Goal: Use online tool/utility: Use online tool/utility

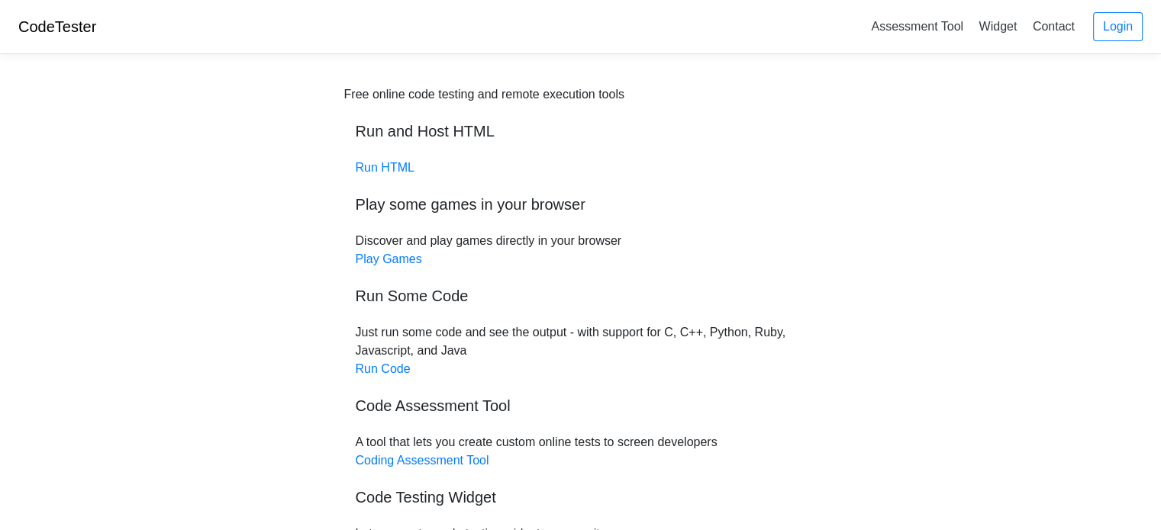
scroll to position [153, 0]
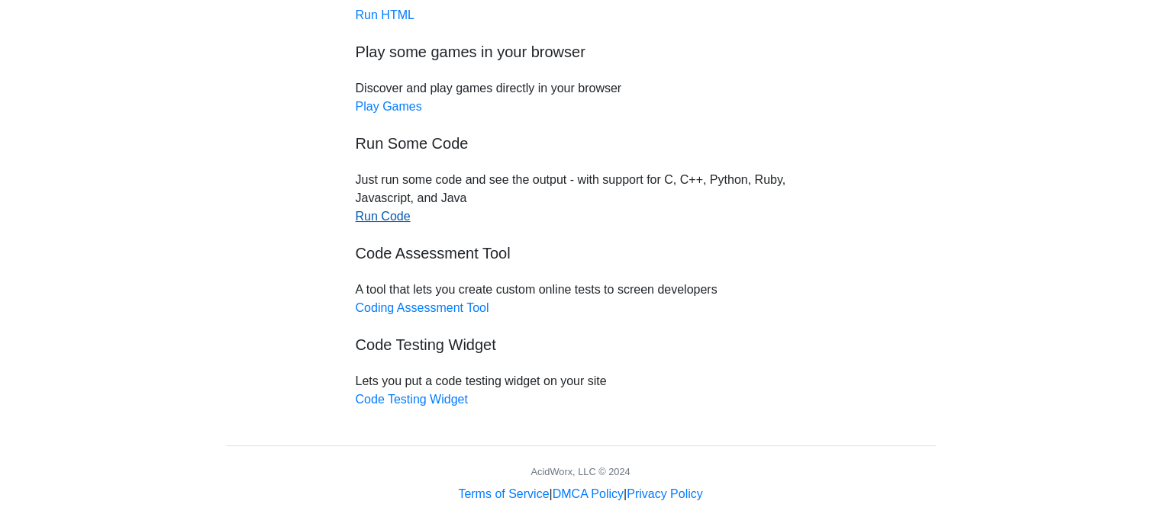
click at [401, 221] on link "Run Code" at bounding box center [383, 216] width 55 height 13
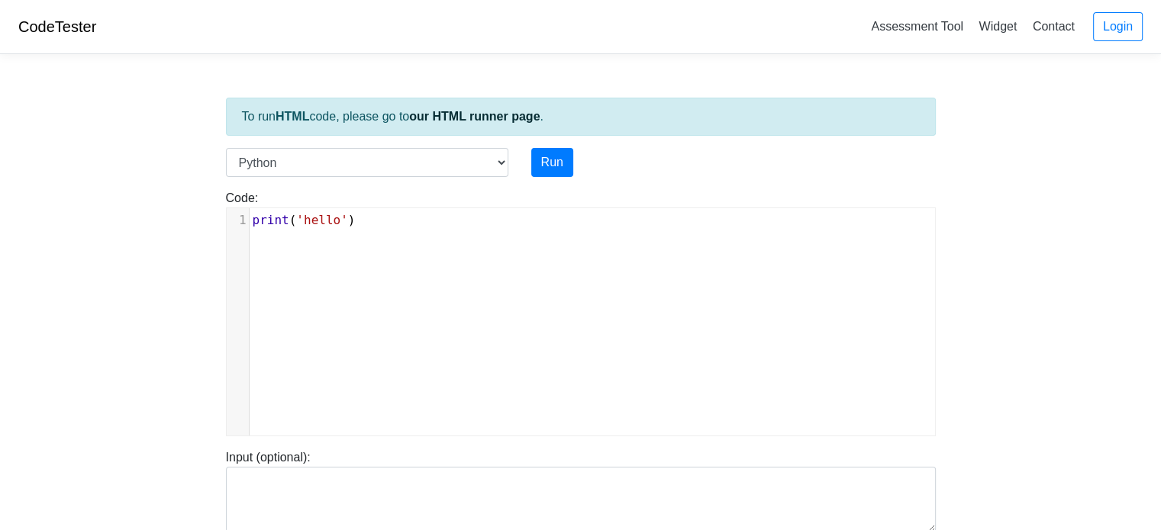
click at [404, 224] on pre "print ( 'hello' )" at bounding box center [598, 220] width 697 height 18
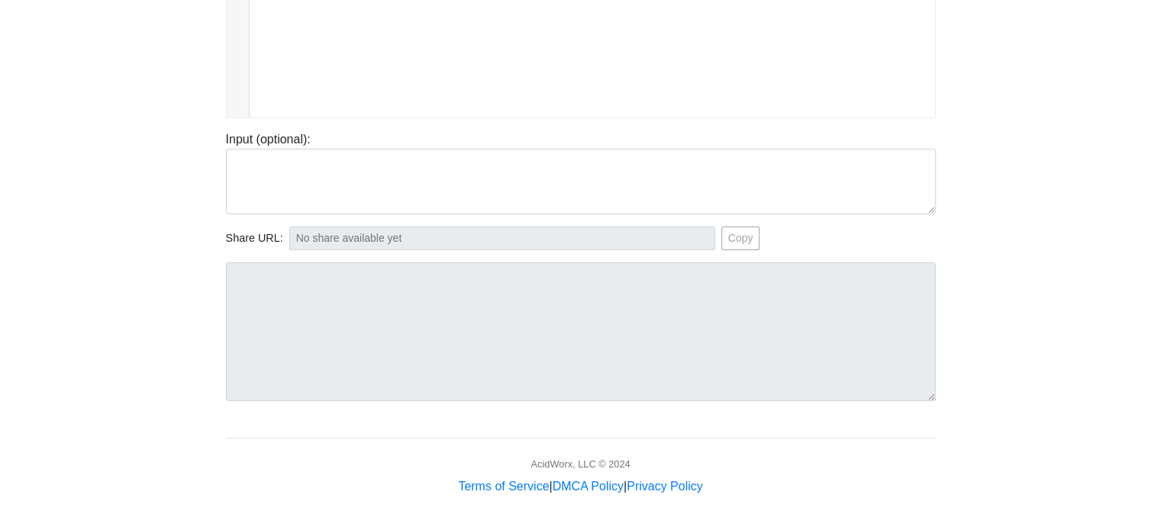
scroll to position [89, 0]
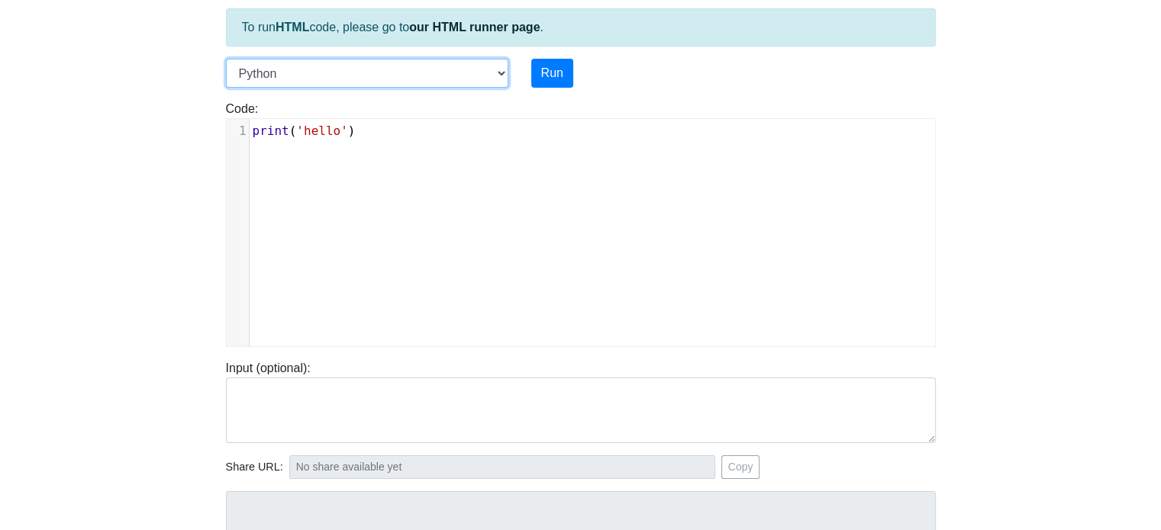
drag, startPoint x: 491, startPoint y: 71, endPoint x: 501, endPoint y: 72, distance: 10.0
click at [491, 71] on select "C C++ Go Java Javascript Python Ruby" at bounding box center [367, 73] width 282 height 29
select select "c"
click at [226, 59] on select "C C++ Go Java Javascript Python Ruby" at bounding box center [367, 73] width 282 height 29
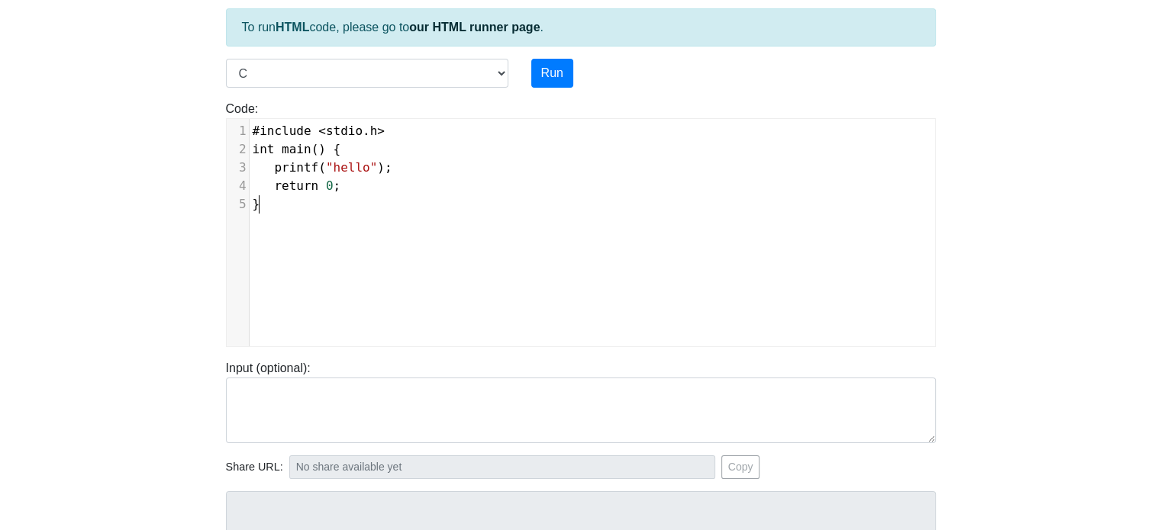
scroll to position [6, 0]
click at [291, 206] on pre "}" at bounding box center [598, 204] width 697 height 18
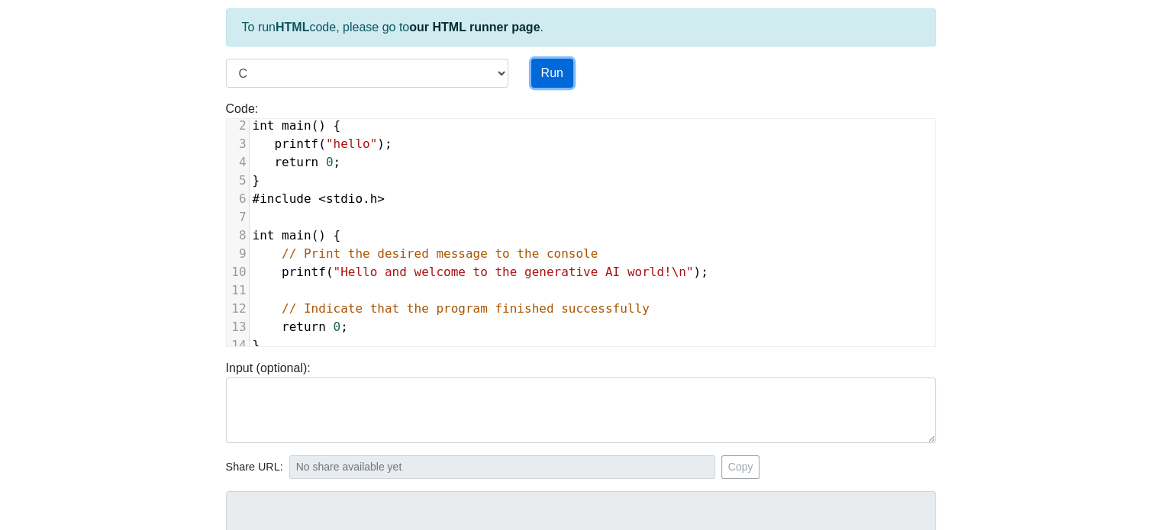
click at [564, 74] on button "Run" at bounding box center [552, 73] width 42 height 29
type input "[URL][DOMAIN_NAME]"
type textarea "Submission status: Compilation Error Compile Output: main.c:8:5: error: redefin…"
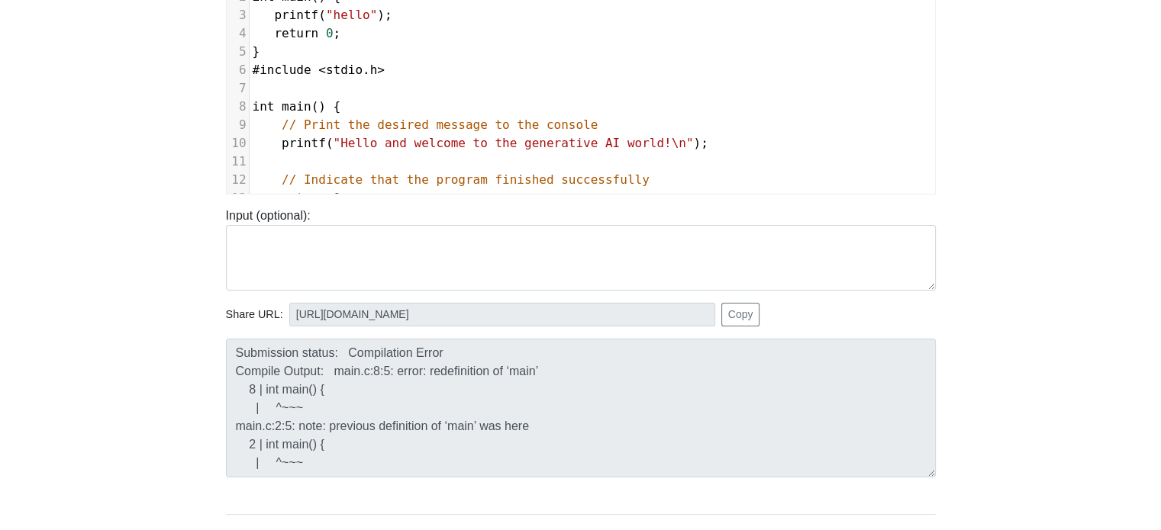
scroll to position [2, 0]
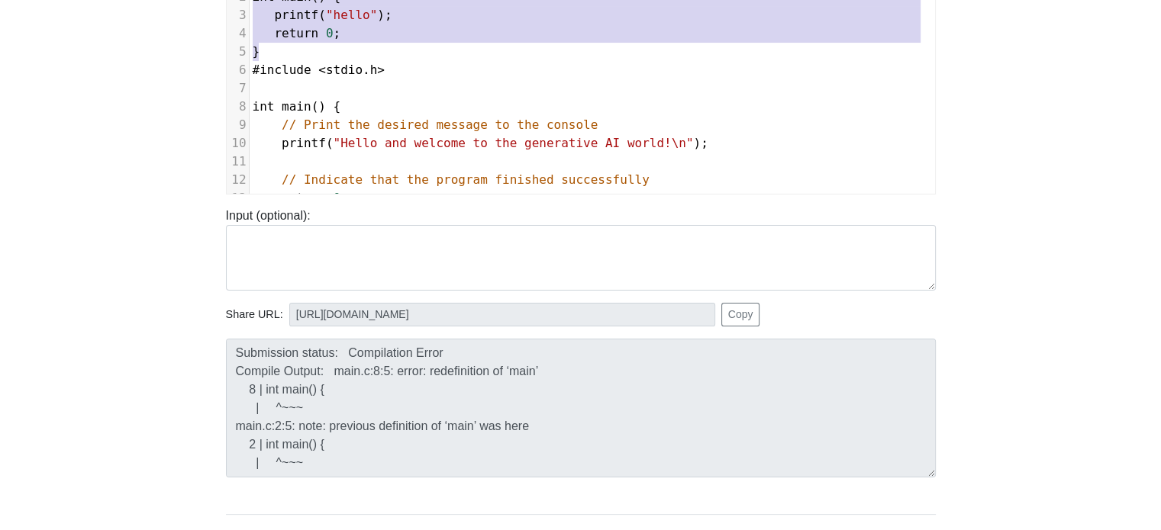
type textarea "#include <stdio.h> int main() { printf("hello"); return 0; }"
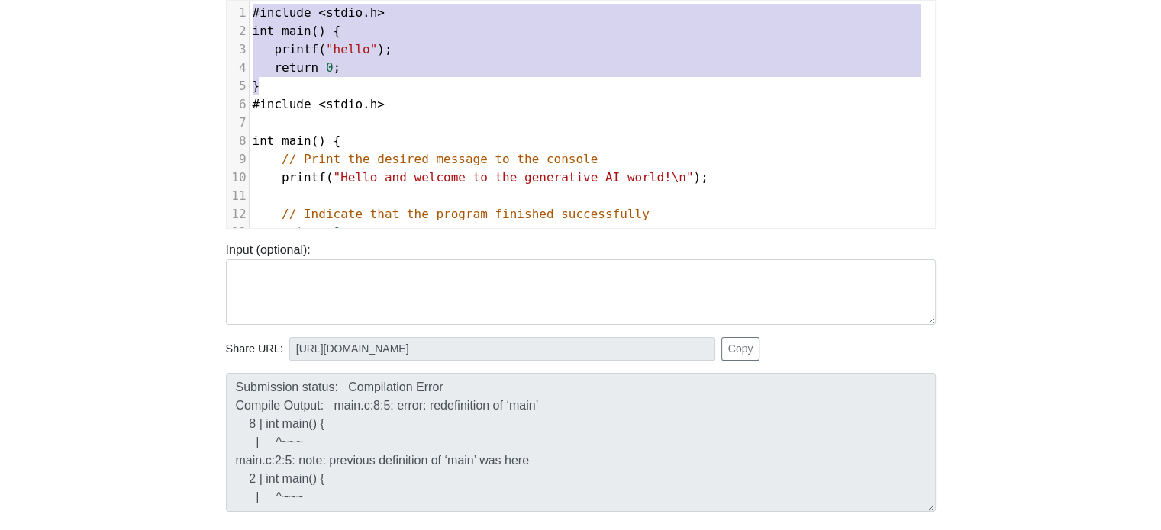
drag, startPoint x: 304, startPoint y: 51, endPoint x: 193, endPoint y: -14, distance: 128.3
click at [193, 0] on html "CodeTester Assessment Tool Widget Contact Login To run HTML code, please go to …" at bounding box center [580, 217] width 1161 height 851
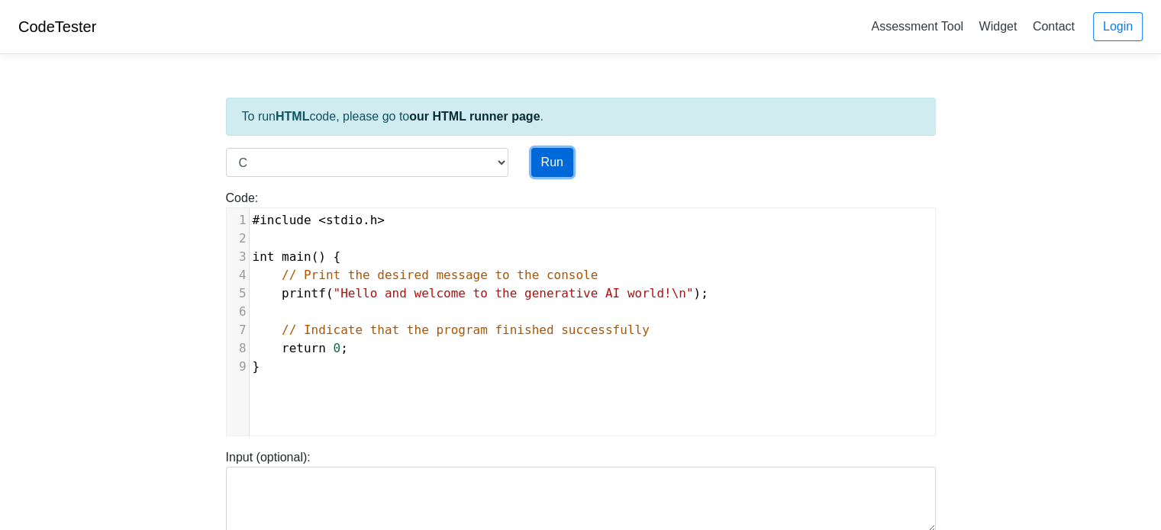
click at [556, 158] on button "Run" at bounding box center [552, 162] width 42 height 29
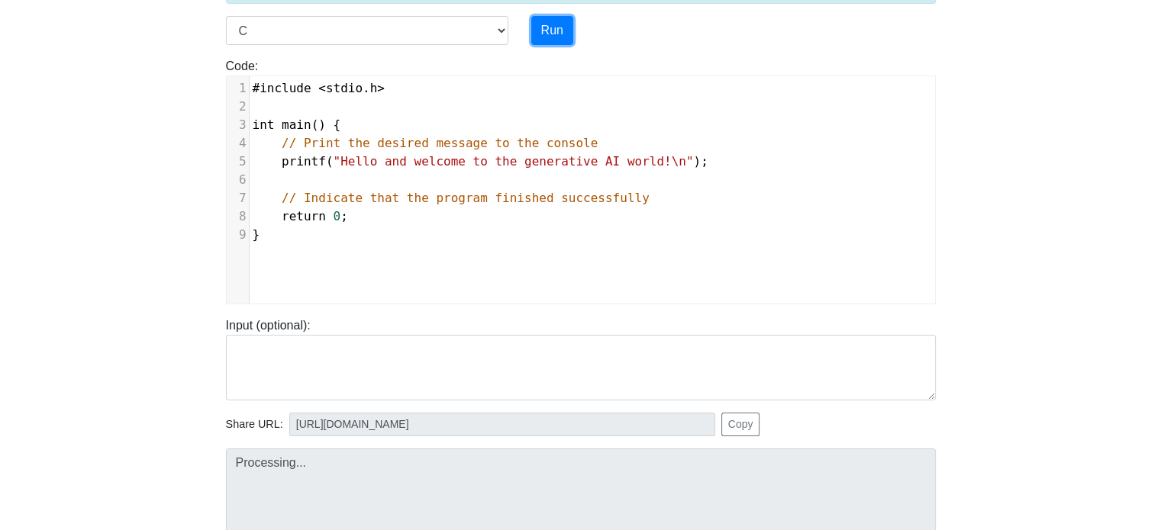
type input "[URL][DOMAIN_NAME]"
type textarea "Stdout: Hello and welcome to the generative AI world!"
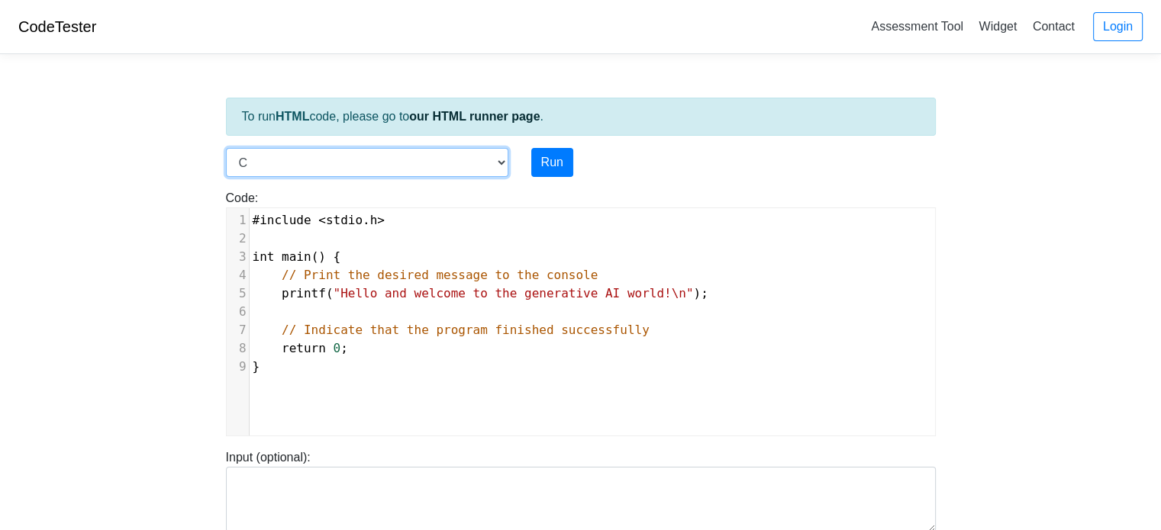
click at [502, 171] on select "C C++ Go Java Javascript Python Ruby" at bounding box center [367, 162] width 282 height 29
select select "java"
click at [226, 148] on select "C C++ Go Java Javascript Python Ruby" at bounding box center [367, 162] width 282 height 29
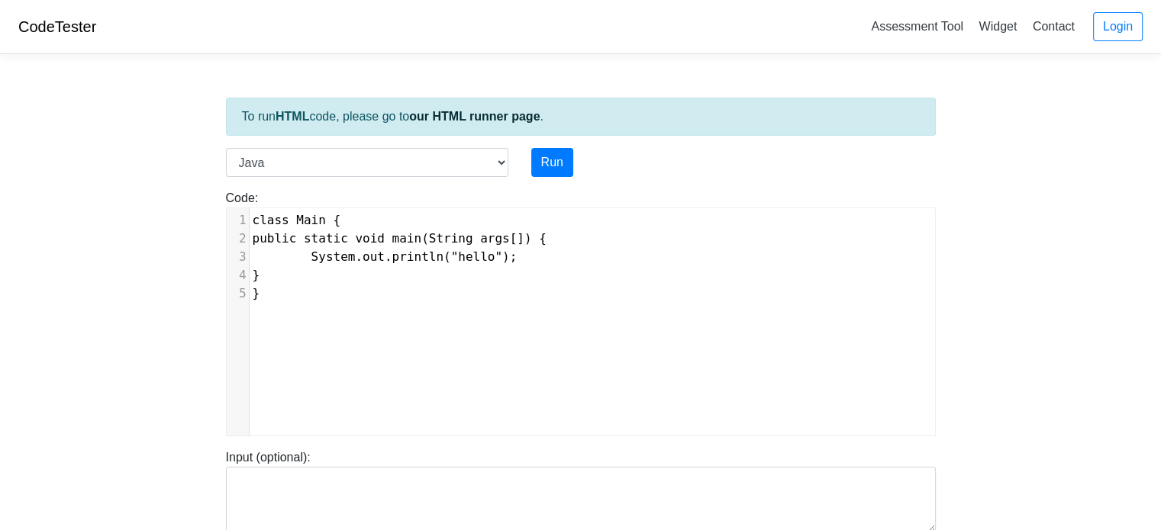
scroll to position [6, 0]
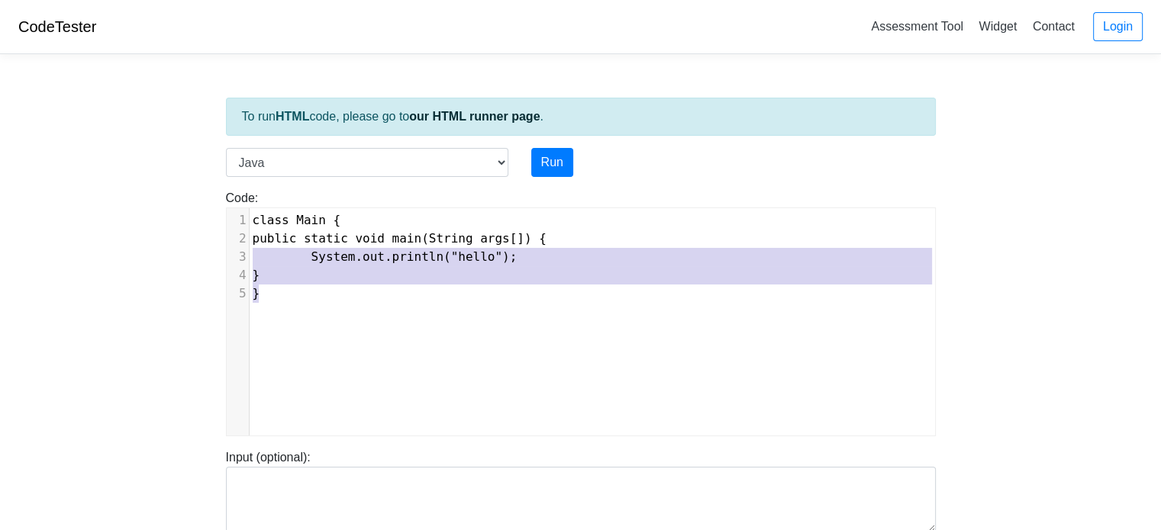
type textarea "class Main { public static void main(String args[]) { System.out.println("hello…"
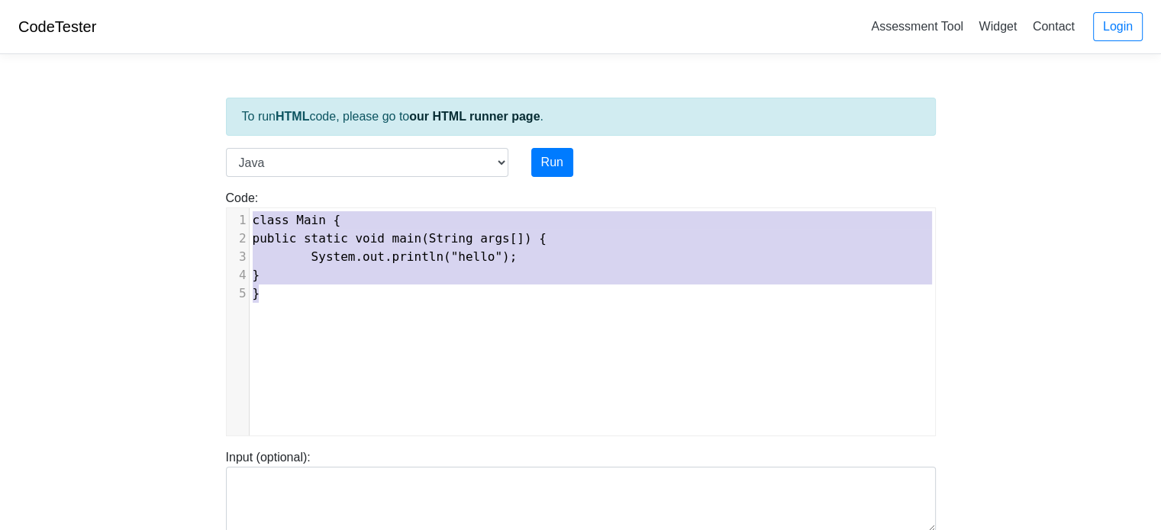
drag, startPoint x: 211, startPoint y: 300, endPoint x: 239, endPoint y: 214, distance: 89.8
click at [250, 214] on div "1 class Main { 2 public static void main(String args[]) { 3 System.out.println(…" at bounding box center [598, 257] width 697 height 92
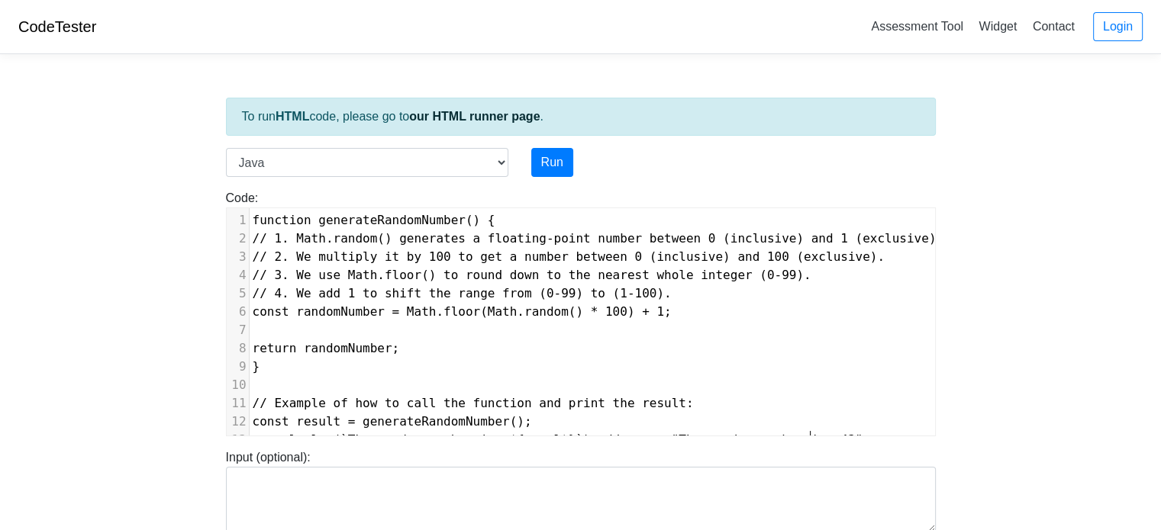
scroll to position [17, 0]
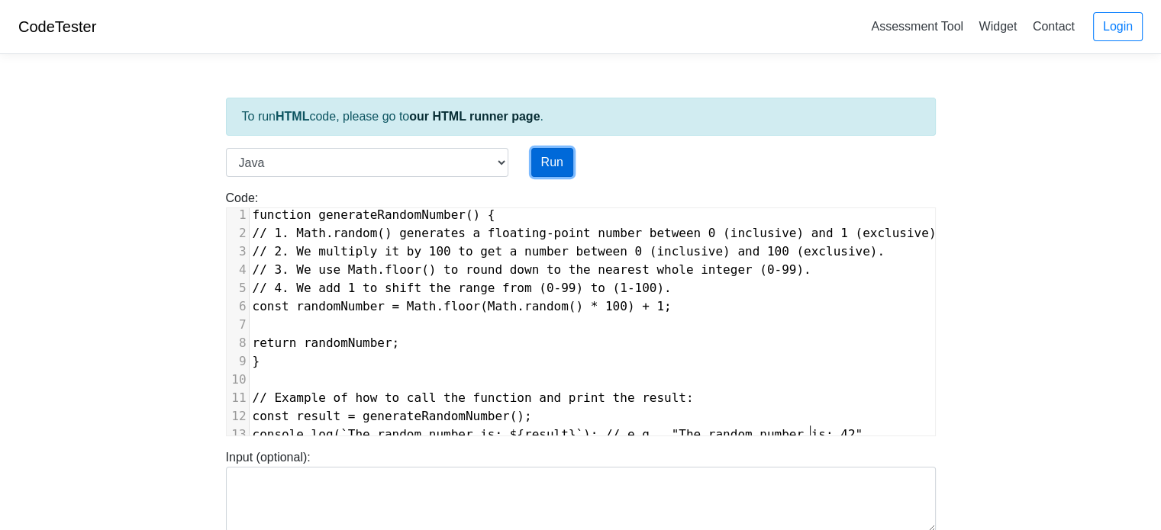
click at [560, 158] on button "Run" at bounding box center [552, 162] width 42 height 29
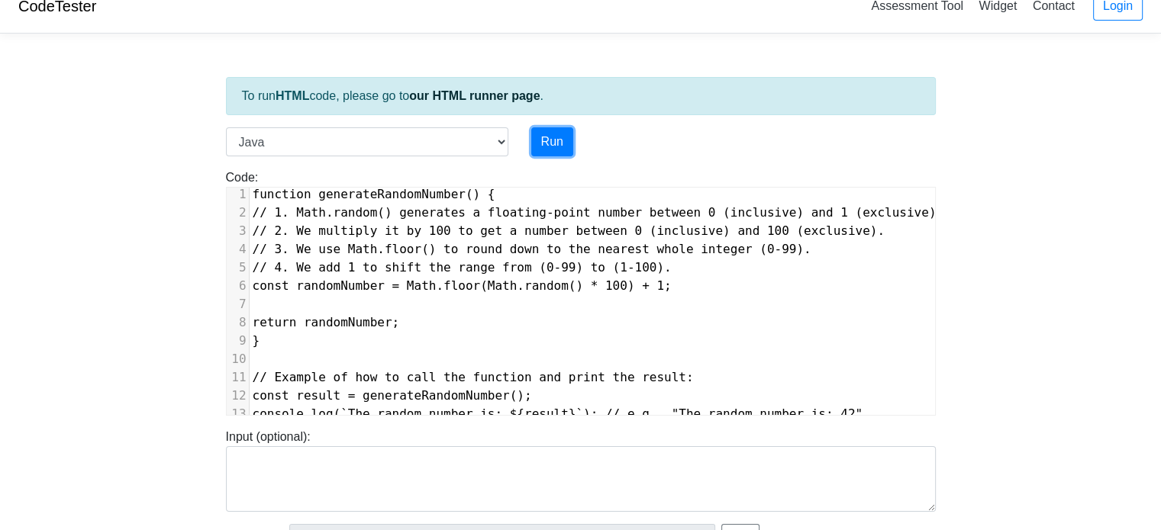
scroll to position [229, 0]
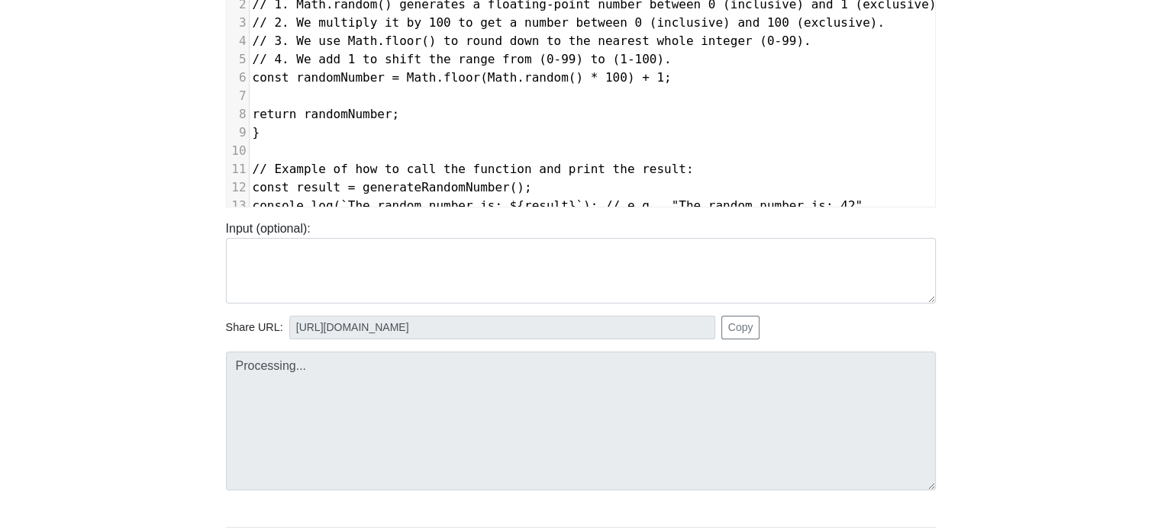
type input "[URL][DOMAIN_NAME]"
type textarea "Submission status: Compilation Error Compile Output: Main.java:1: error: class,…"
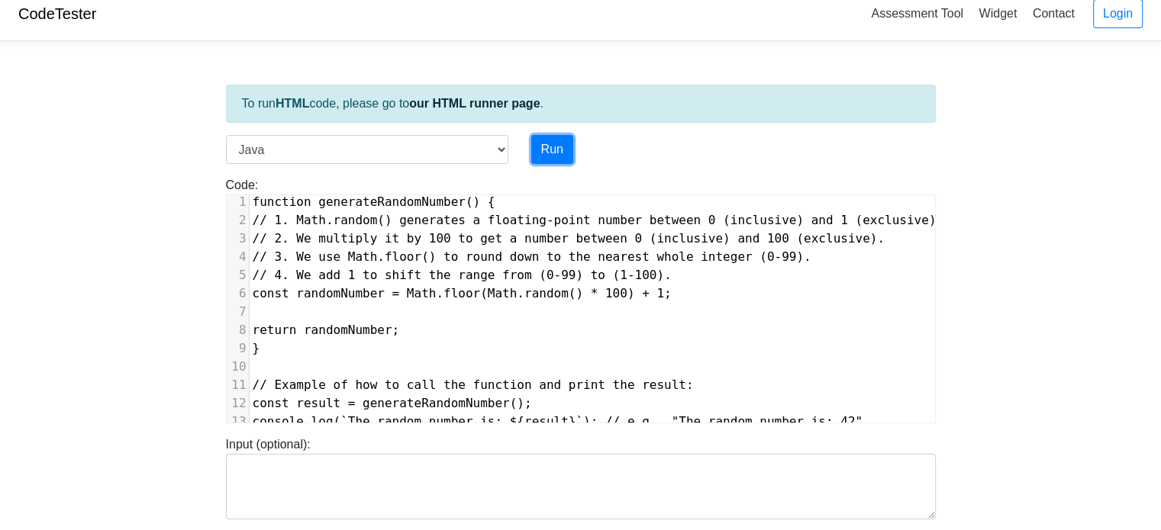
scroll to position [0, 0]
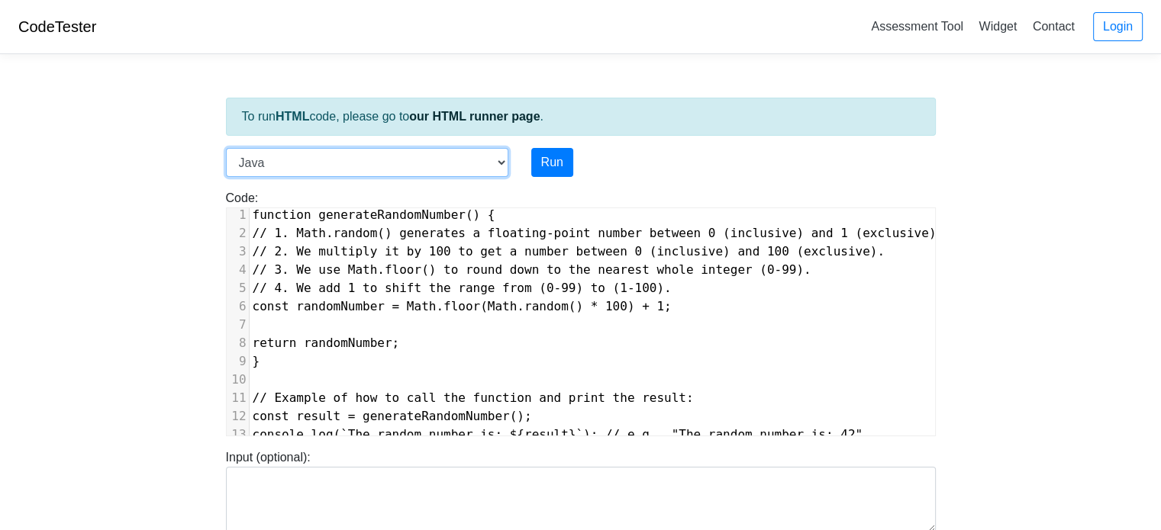
click at [504, 162] on select "C C++ Go Java Javascript Python Ruby" at bounding box center [367, 162] width 282 height 29
select select "javascript"
click at [226, 148] on select "C C++ Go Java Javascript Python Ruby" at bounding box center [367, 162] width 282 height 29
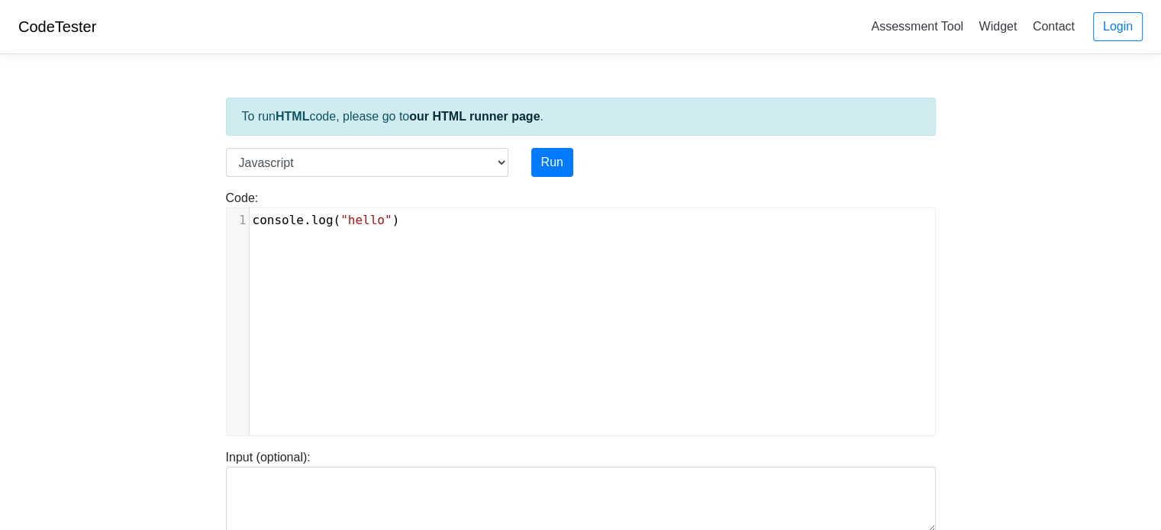
scroll to position [6, 0]
type textarea "console.log("hello")"
drag, startPoint x: 431, startPoint y: 221, endPoint x: 155, endPoint y: 201, distance: 277.0
click at [155, 201] on body "CodeTester Assessment Tool Widget Contact Login To run HTML code, please go to …" at bounding box center [580, 407] width 1161 height 814
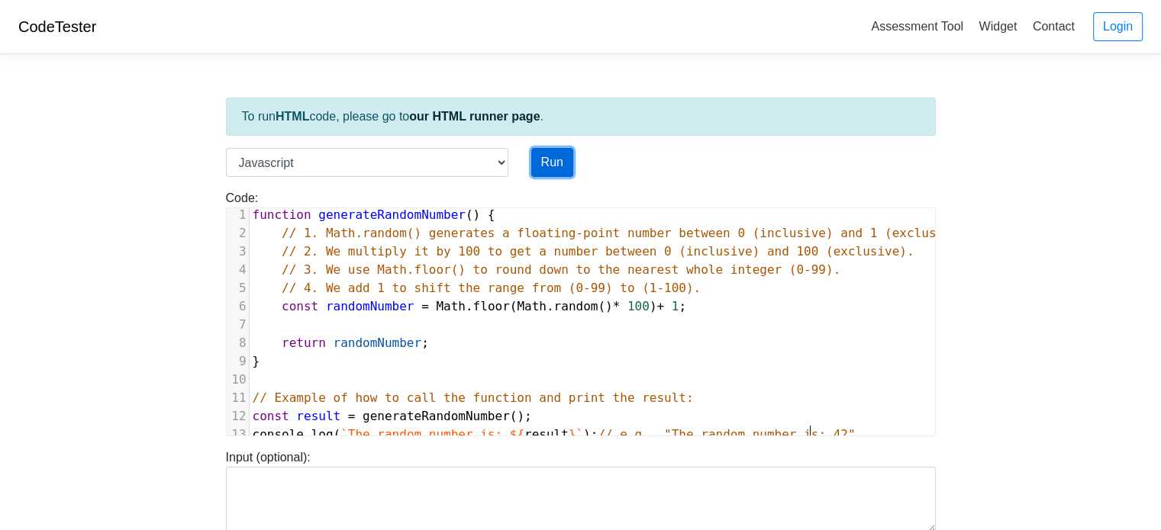
click at [538, 161] on button "Run" at bounding box center [552, 162] width 42 height 29
type input "[URL][DOMAIN_NAME]"
type textarea "Stdout: The random number is: 24"
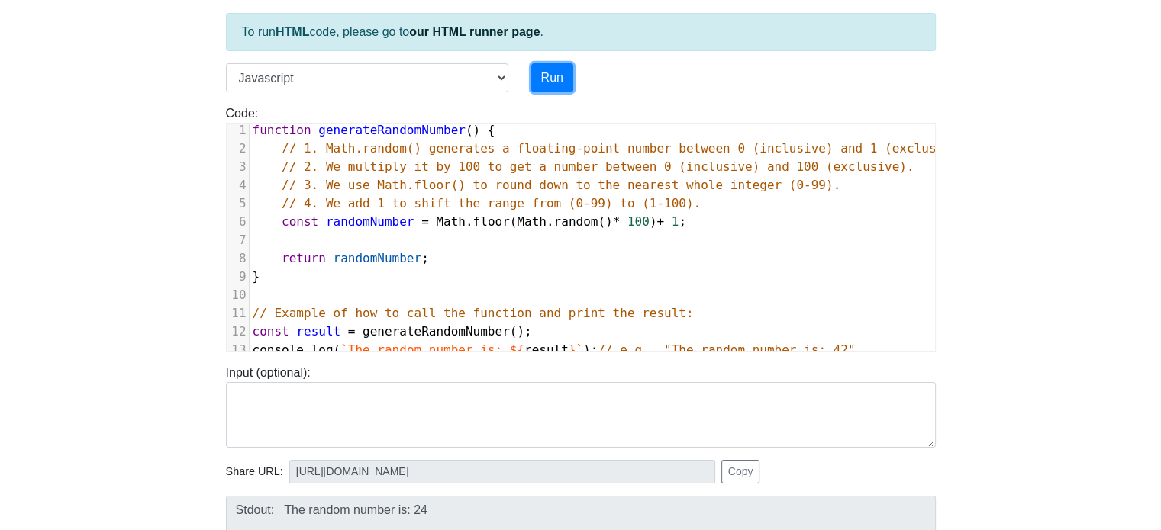
scroll to position [76, 0]
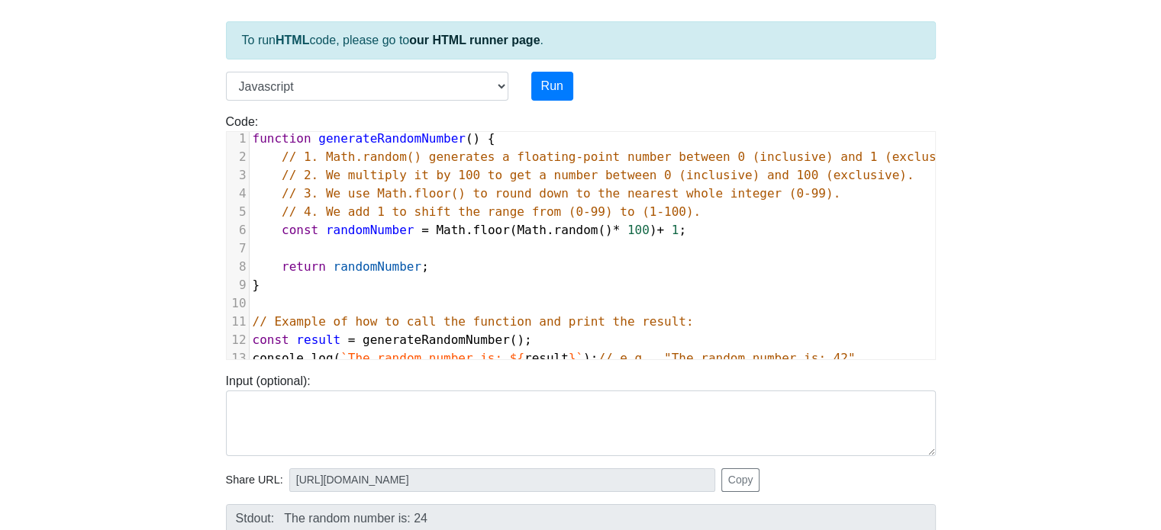
click at [562, 276] on pre "}" at bounding box center [592, 285] width 685 height 18
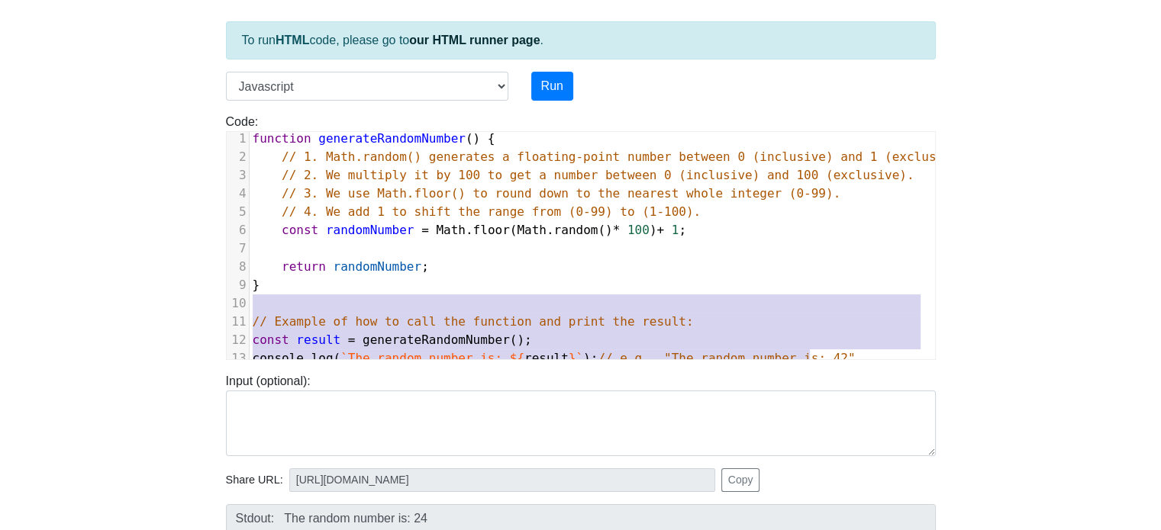
type textarea "function generateRandomNumber() { // 1. Math.random() generates a floating-poin…"
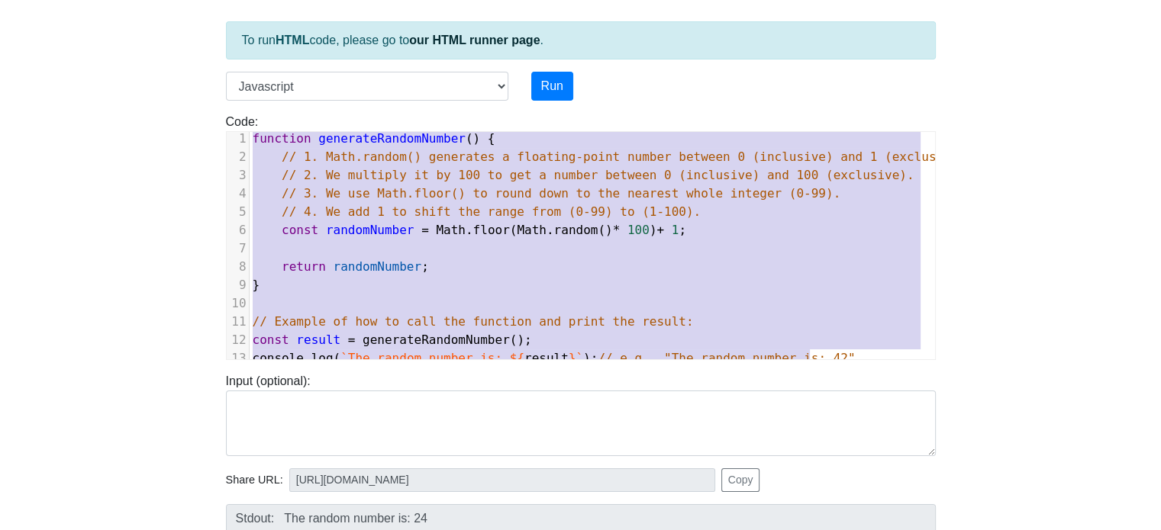
scroll to position [0, 0]
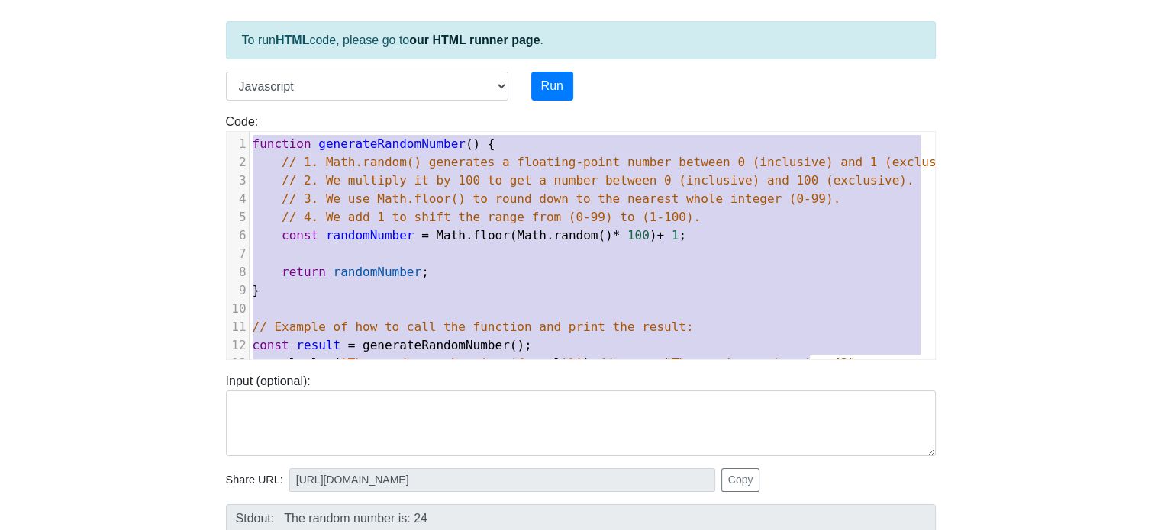
drag, startPoint x: 826, startPoint y: 352, endPoint x: 176, endPoint y: 30, distance: 726.2
click at [176, 30] on body "CodeTester Assessment Tool Widget Contact Login To run HTML code, please go to …" at bounding box center [580, 331] width 1161 height 814
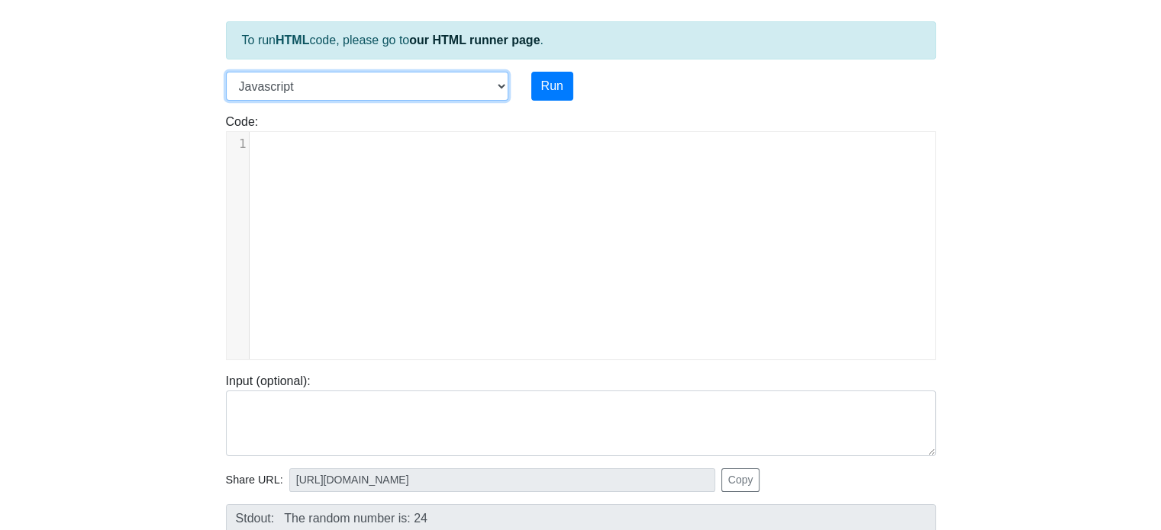
click at [502, 82] on select "C C++ Go Java Javascript Python Ruby" at bounding box center [367, 86] width 282 height 29
select select "python"
click at [226, 72] on select "C C++ Go Java Javascript Python Ruby" at bounding box center [367, 86] width 282 height 29
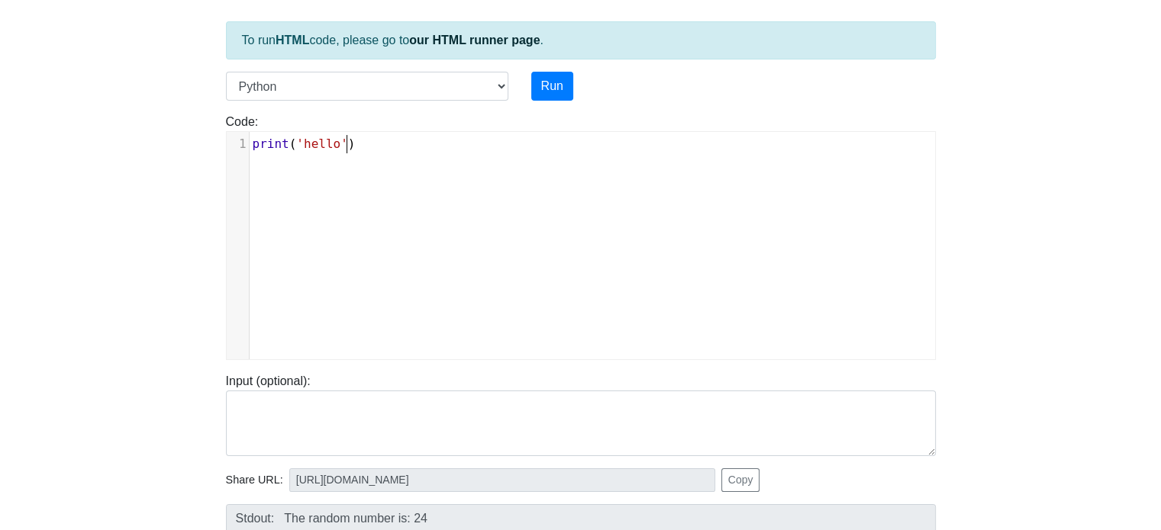
scroll to position [6, 0]
drag, startPoint x: 359, startPoint y: 150, endPoint x: 382, endPoint y: 156, distance: 23.7
click at [363, 152] on pre "print ( 'hello' )" at bounding box center [598, 144] width 697 height 18
type textarea "print('hello')"
drag, startPoint x: 392, startPoint y: 147, endPoint x: 136, endPoint y: 140, distance: 256.5
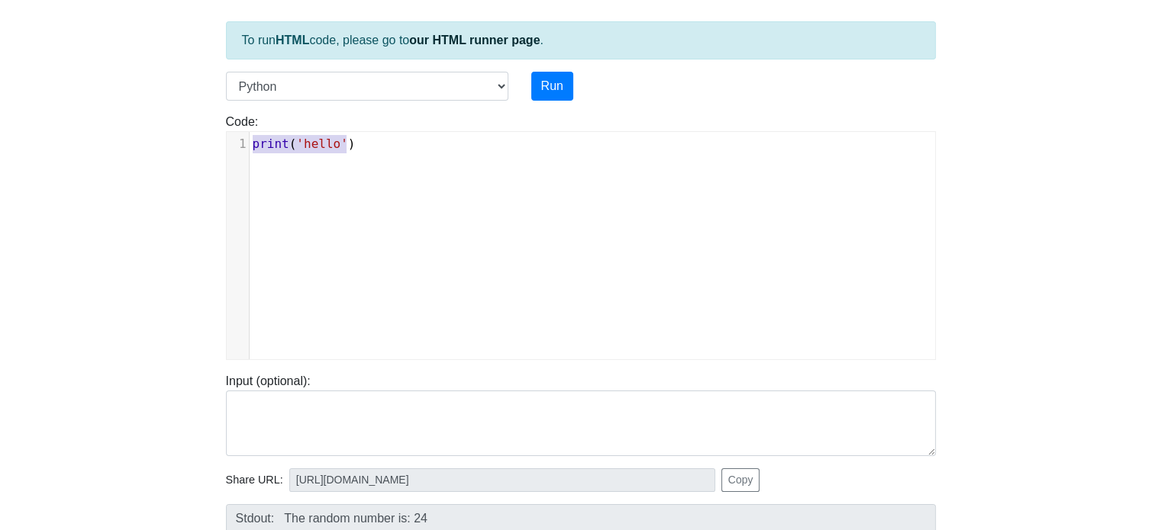
click at [136, 140] on body "CodeTester Assessment Tool Widget Contact Login To run HTML code, please go to …" at bounding box center [580, 331] width 1161 height 814
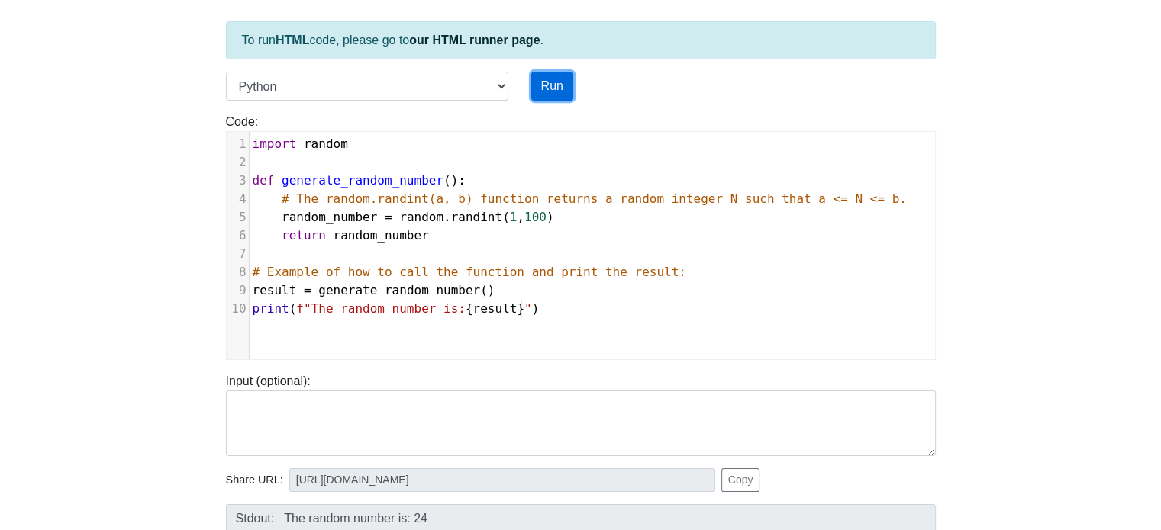
click at [544, 83] on button "Run" at bounding box center [552, 86] width 42 height 29
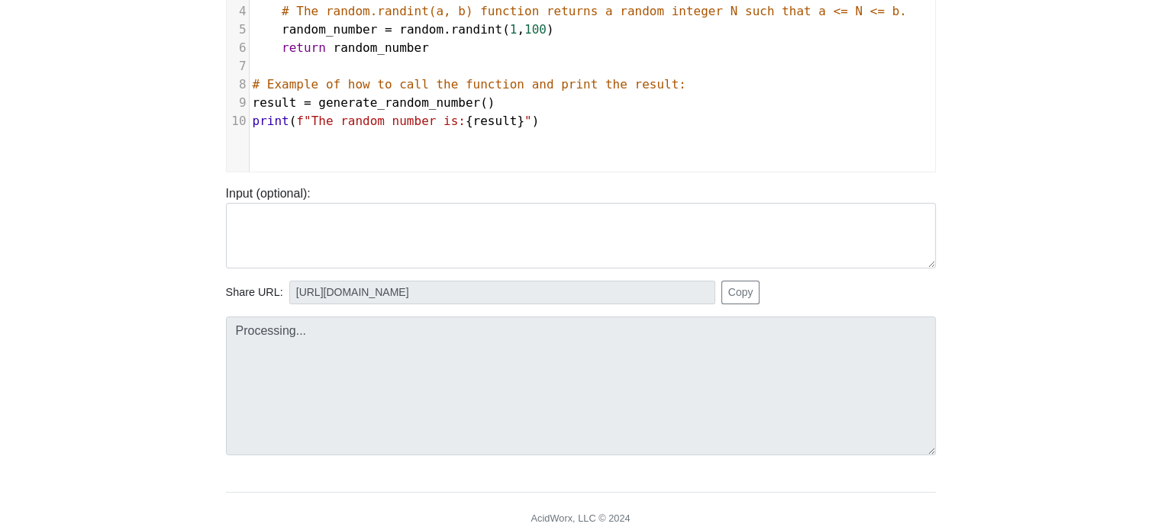
scroll to position [318, 0]
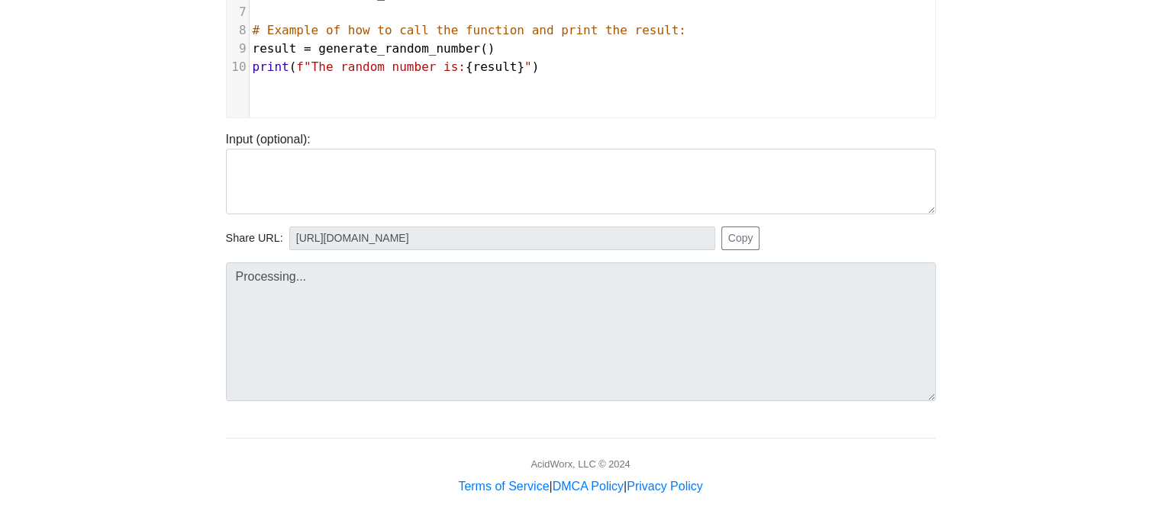
type input "[URL][DOMAIN_NAME]"
type textarea "Stdout: The random number is: 73"
